Goal: Task Accomplishment & Management: Use online tool/utility

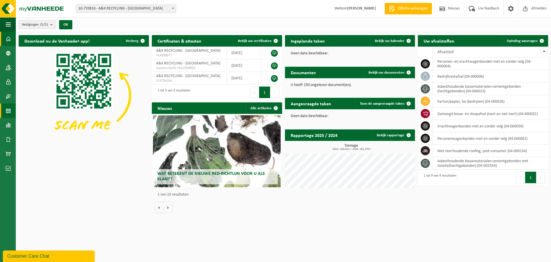
click at [9, 109] on span at bounding box center [8, 110] width 5 height 14
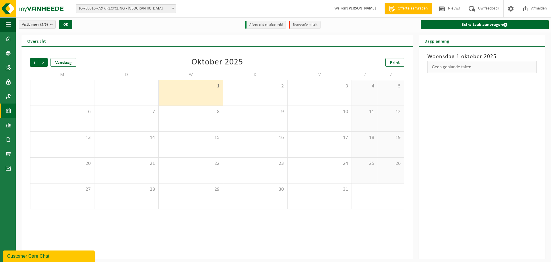
click at [189, 90] on div "1" at bounding box center [191, 92] width 64 height 25
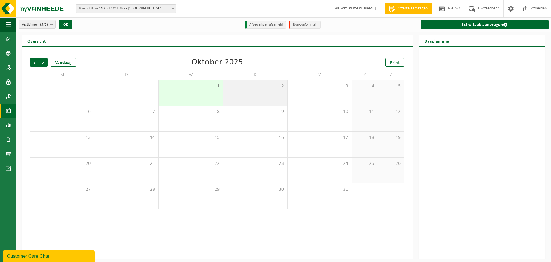
click at [258, 90] on div "2" at bounding box center [255, 92] width 64 height 25
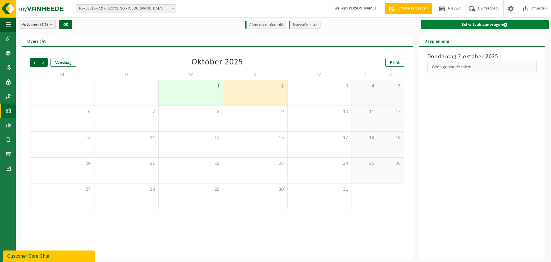
click at [472, 21] on link "Extra taak aanvragen" at bounding box center [485, 24] width 128 height 9
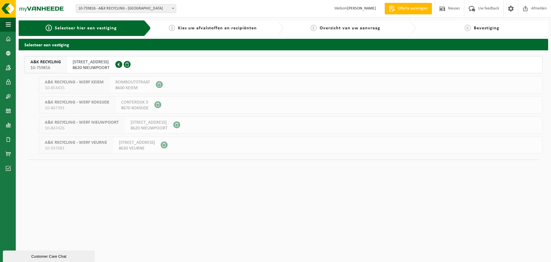
click at [92, 67] on span "8620 NIEUWPOORT" at bounding box center [91, 68] width 37 height 6
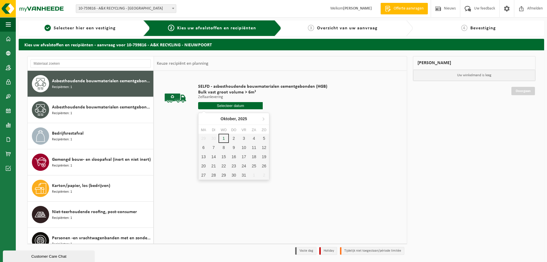
click at [238, 106] on input "text" at bounding box center [230, 105] width 65 height 7
click at [227, 138] on div "1" at bounding box center [223, 138] width 10 height 9
type input "Van [DATE]"
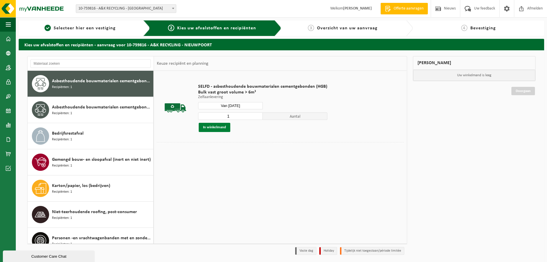
click at [221, 127] on button "In winkelmand" at bounding box center [215, 127] width 32 height 9
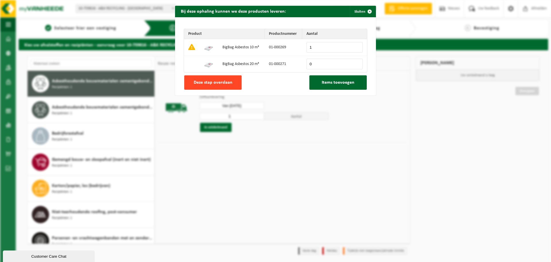
click at [216, 80] on span "Deze stap overslaan" at bounding box center [213, 82] width 39 height 5
type input "0"
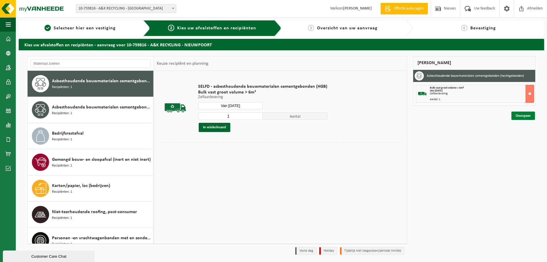
click at [528, 117] on link "Doorgaan" at bounding box center [523, 115] width 24 height 8
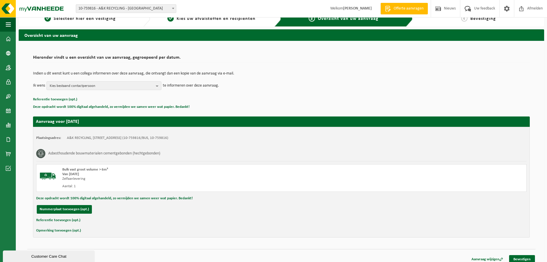
scroll to position [14, 0]
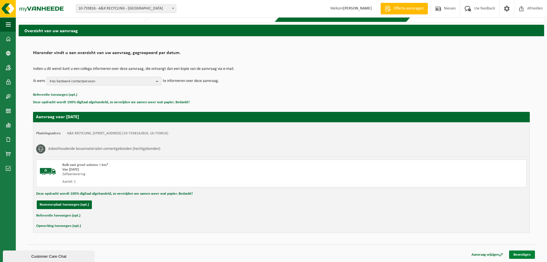
click at [517, 252] on link "Bevestigen" at bounding box center [522, 254] width 26 height 8
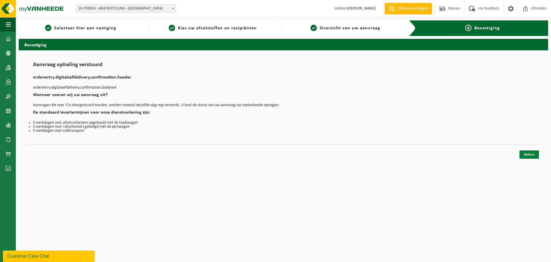
click at [527, 155] on link "Sluiten" at bounding box center [530, 154] width 20 height 8
